Goal: Task Accomplishment & Management: Understand process/instructions

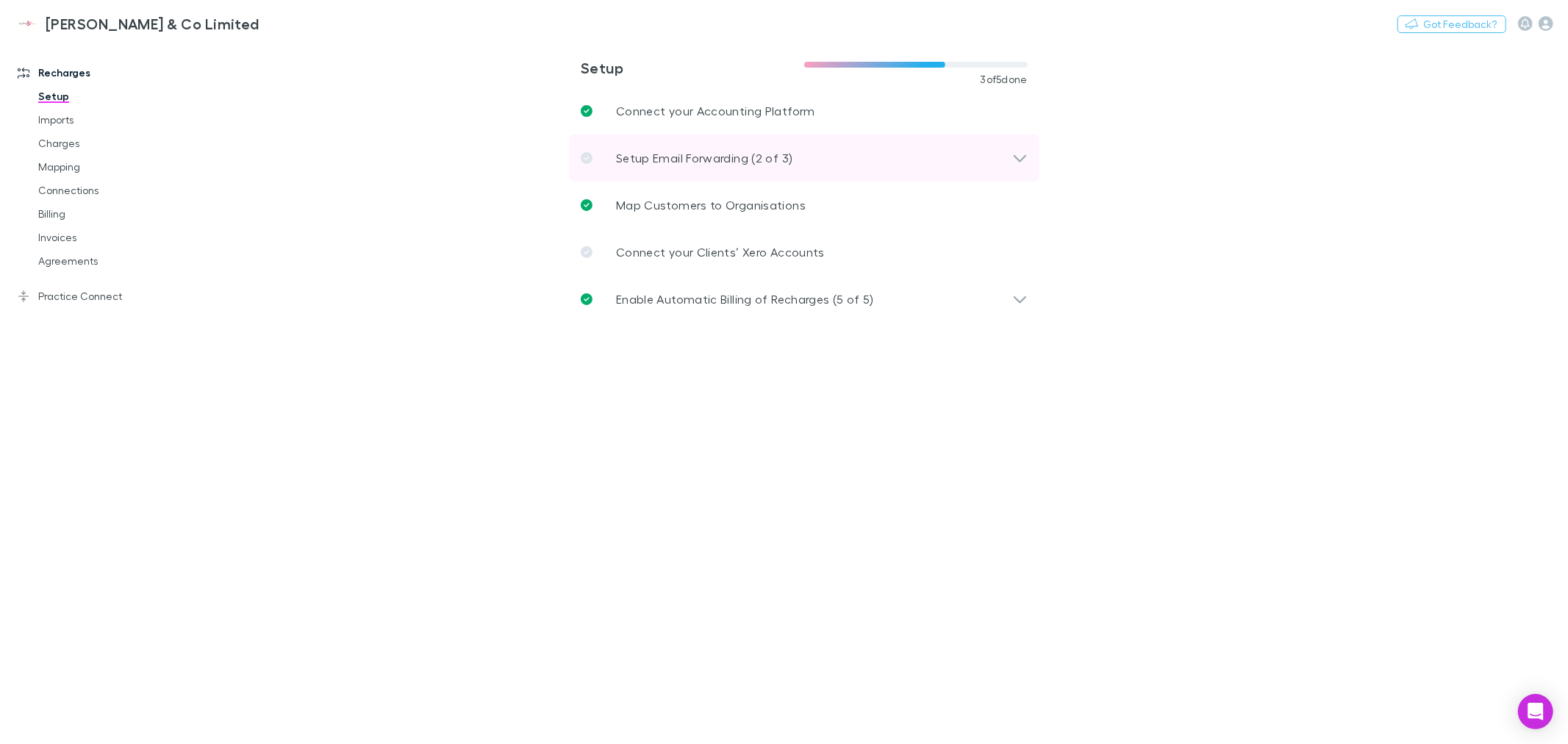
click at [672, 162] on p "Setup Email Forwarding (2 of 3)" at bounding box center [704, 158] width 177 height 18
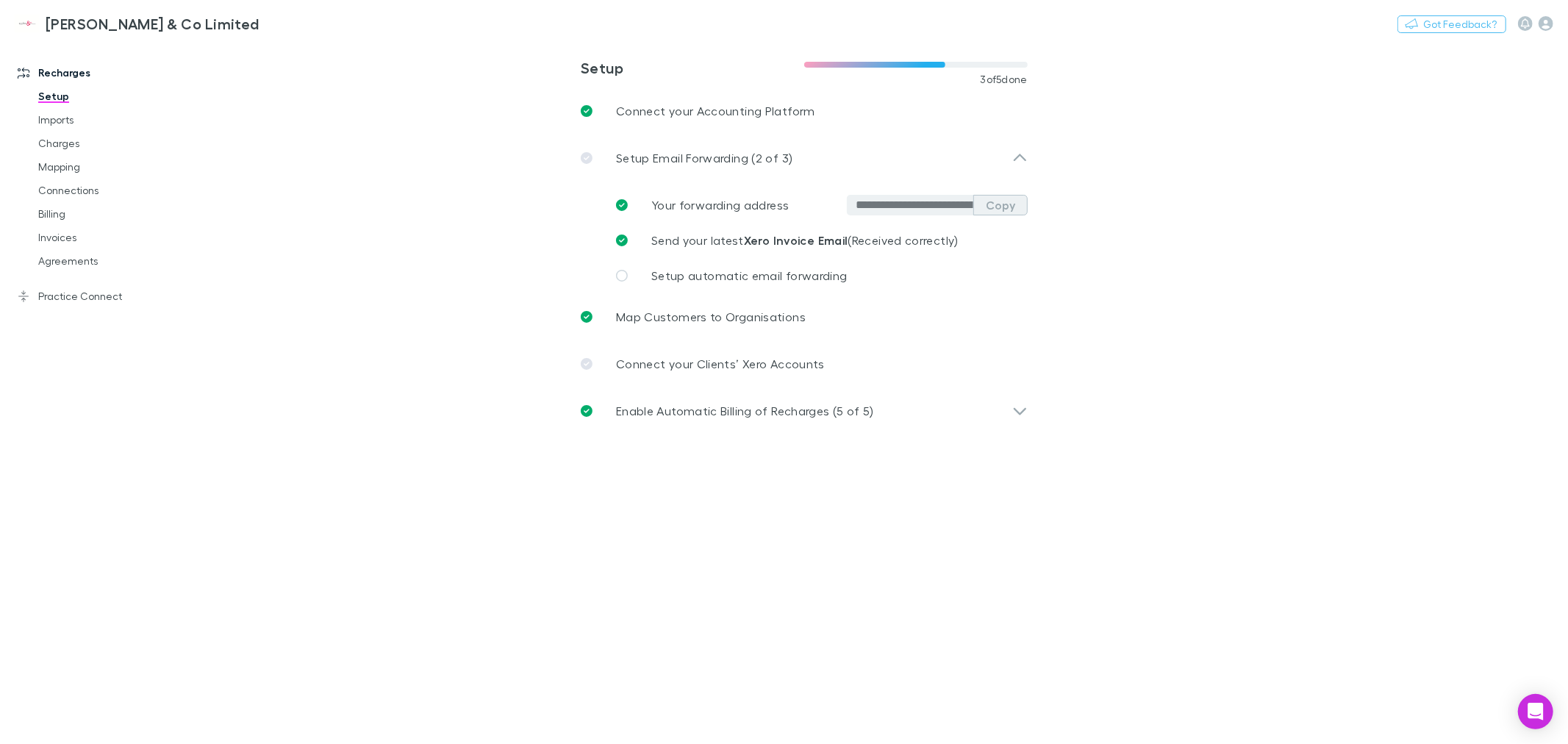
click at [991, 201] on button "Copy" at bounding box center [1001, 204] width 55 height 20
click at [909, 239] on span "Send your latest Xero Invoice Email (Received correctly)" at bounding box center [805, 239] width 308 height 14
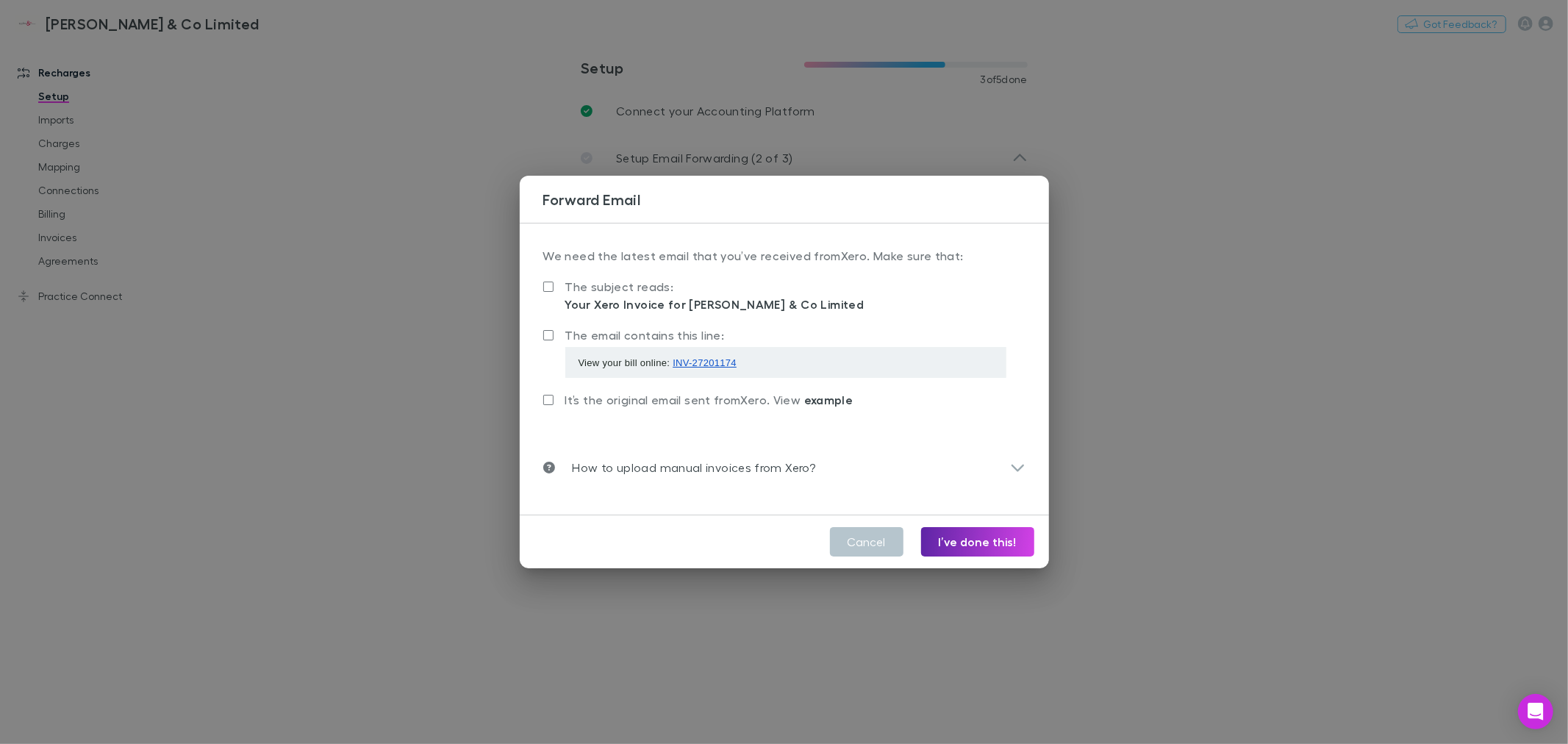
click at [1404, 221] on div "**********" at bounding box center [784, 372] width 1568 height 744
